Goal: Information Seeking & Learning: Learn about a topic

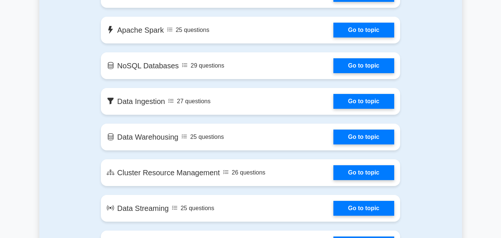
scroll to position [408, 0]
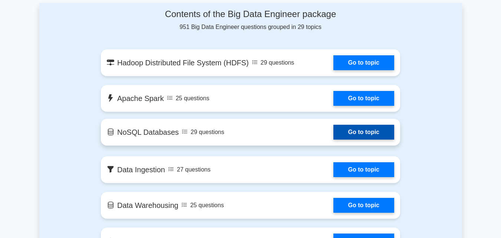
click at [356, 129] on link "Go to topic" at bounding box center [363, 132] width 61 height 15
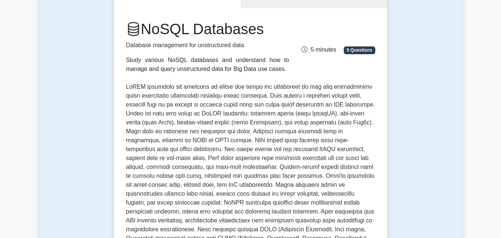
scroll to position [37, 0]
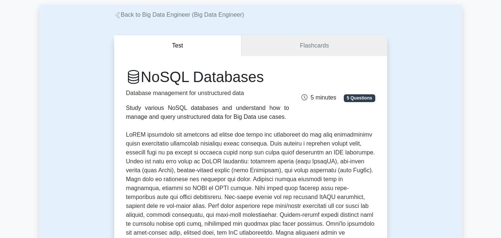
click at [350, 97] on span "5 Questions" at bounding box center [359, 97] width 31 height 7
click at [362, 98] on span "5 Questions" at bounding box center [359, 97] width 31 height 7
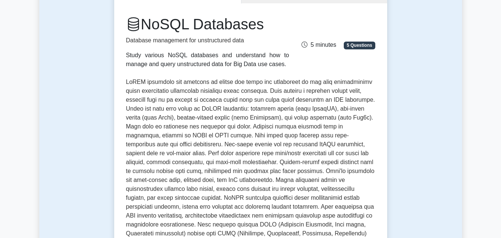
scroll to position [222, 0]
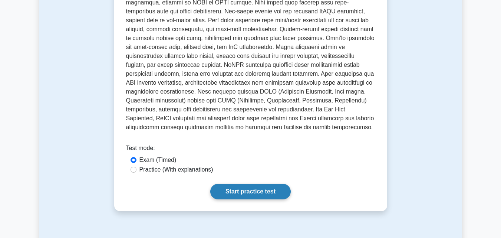
click at [257, 189] on link "Start practice test" at bounding box center [250, 191] width 80 height 16
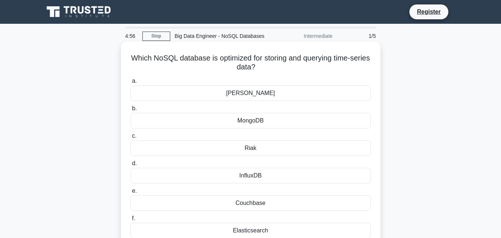
click at [251, 120] on div "MongoDB" at bounding box center [250, 121] width 240 height 16
click at [130, 111] on input "b. MongoDB" at bounding box center [130, 108] width 0 height 5
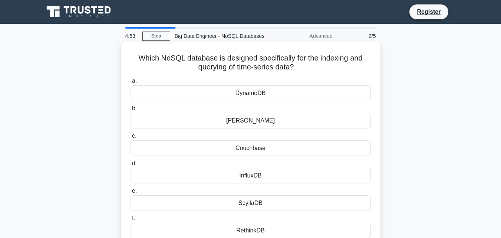
click at [252, 94] on div "DynamoDB" at bounding box center [250, 93] width 240 height 16
click at [130, 83] on input "a. DynamoDB" at bounding box center [130, 81] width 0 height 5
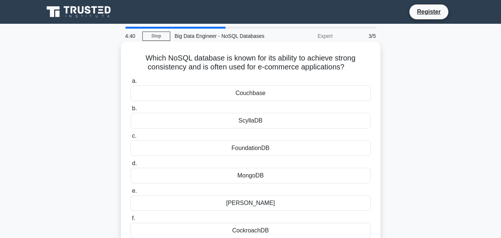
click at [249, 94] on div "Couchbase" at bounding box center [250, 93] width 240 height 16
click at [130, 83] on input "a. Couchbase" at bounding box center [130, 81] width 0 height 5
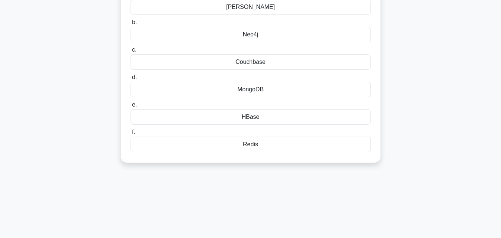
scroll to position [14, 0]
